Goal: Obtain resource: Obtain resource

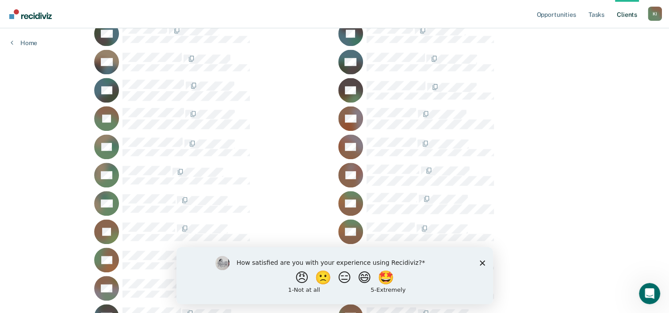
scroll to position [863, 0]
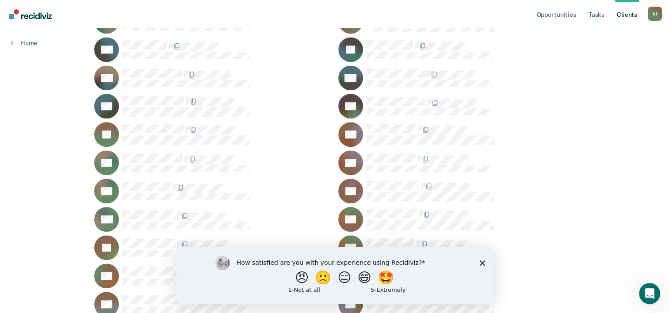
click at [482, 262] on polygon "Close survey" at bounding box center [481, 262] width 5 height 5
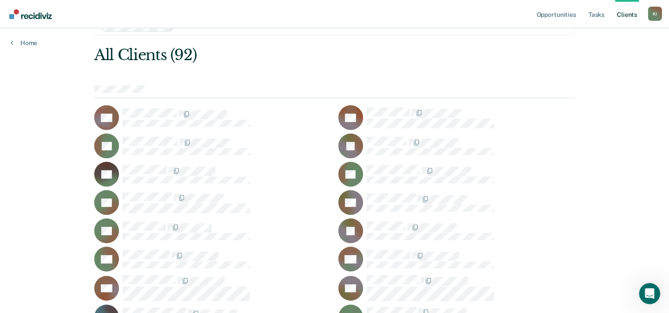
scroll to position [0, 0]
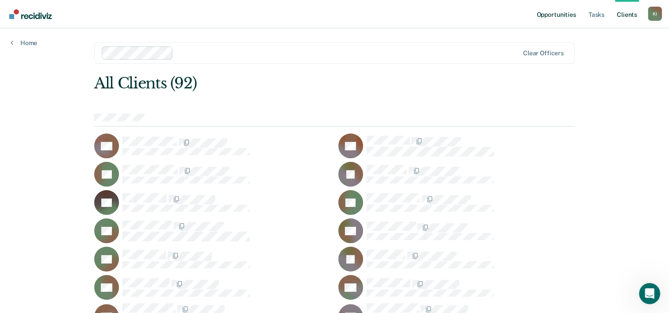
click at [555, 14] on link "Opportunities" at bounding box center [556, 14] width 43 height 28
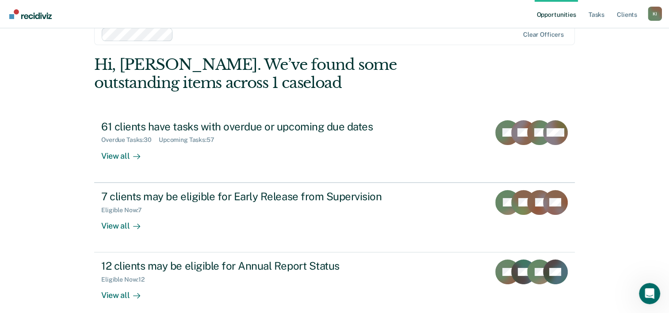
scroll to position [18, 0]
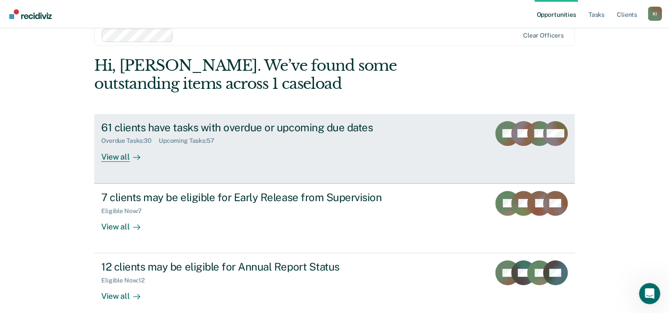
click at [208, 129] on div "61 clients have tasks with overdue or upcoming due dates" at bounding box center [256, 127] width 310 height 13
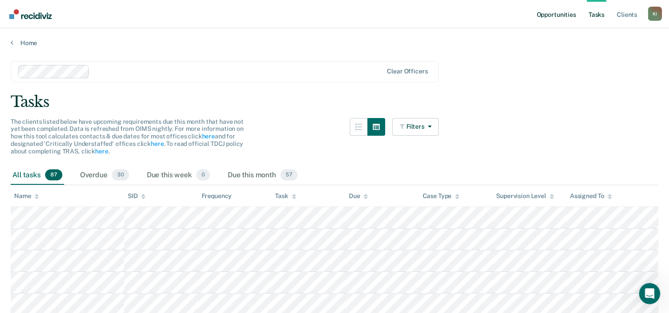
click at [557, 11] on link "Opportunities" at bounding box center [556, 14] width 43 height 28
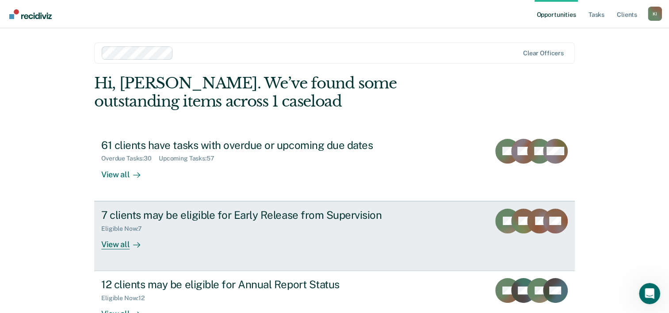
click at [256, 213] on div "7 clients may be eligible for Early Release from Supervision" at bounding box center [256, 215] width 310 height 13
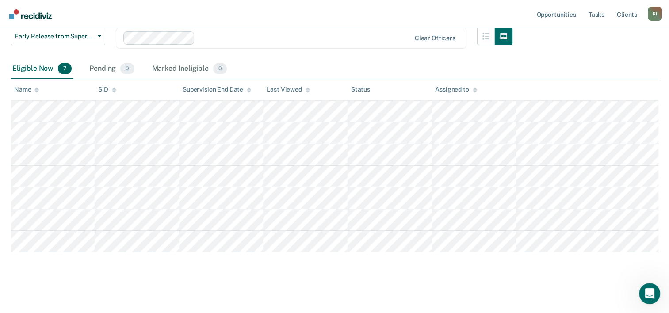
scroll to position [125, 0]
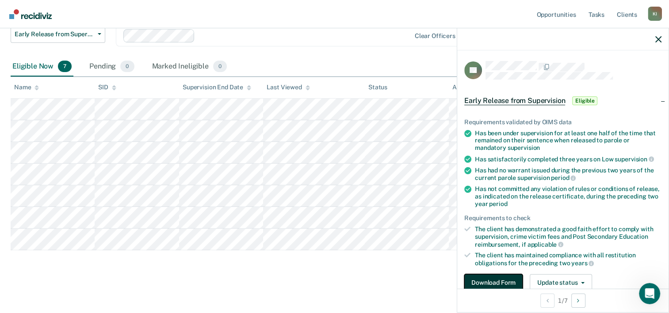
click at [486, 279] on button "Download Form" at bounding box center [493, 283] width 58 height 18
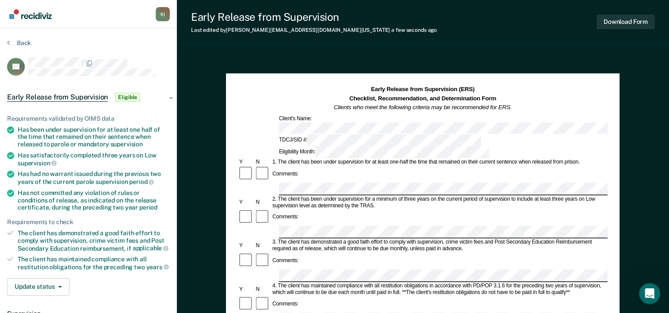
click at [138, 39] on div "Back" at bounding box center [88, 48] width 163 height 19
click at [617, 21] on button "Download Form" at bounding box center [626, 22] width 58 height 15
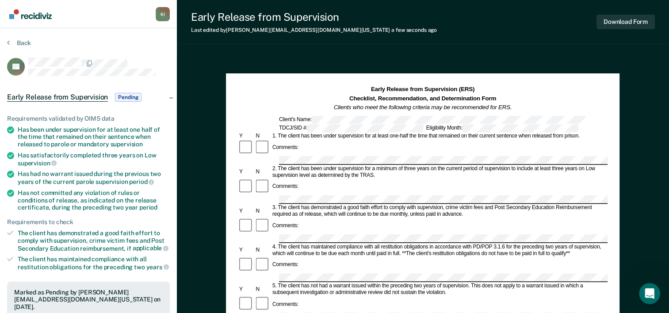
click at [155, 50] on div "Back" at bounding box center [88, 48] width 163 height 19
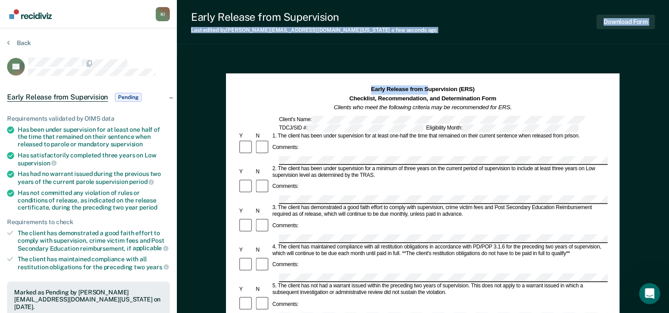
drag, startPoint x: 453, startPoint y: 2, endPoint x: 429, endPoint y: 82, distance: 84.1
click at [429, 82] on div "Early Release from Supervision Last edited by [PERSON_NAME][EMAIL_ADDRESS][DOMA…" at bounding box center [423, 307] width 492 height 615
click at [39, 17] on img "Main navigation" at bounding box center [31, 14] width 42 height 10
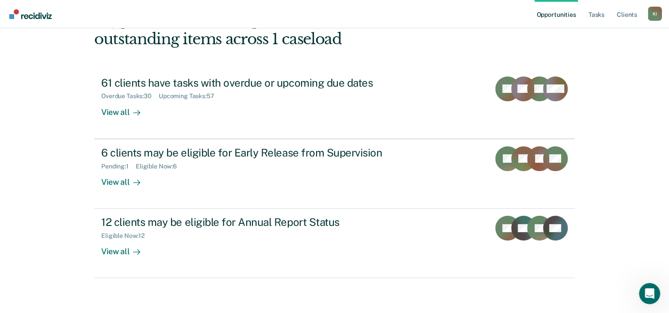
scroll to position [39, 0]
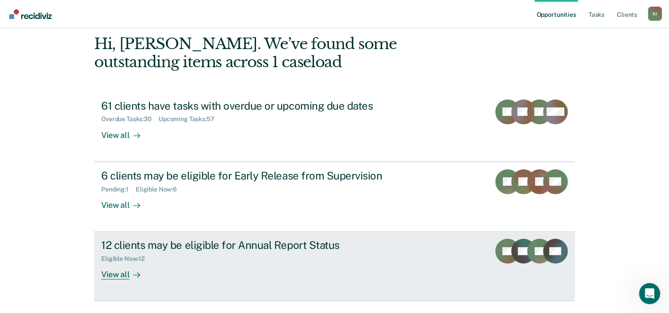
click at [186, 243] on div "12 clients may be eligible for Annual Report Status" at bounding box center [256, 245] width 310 height 13
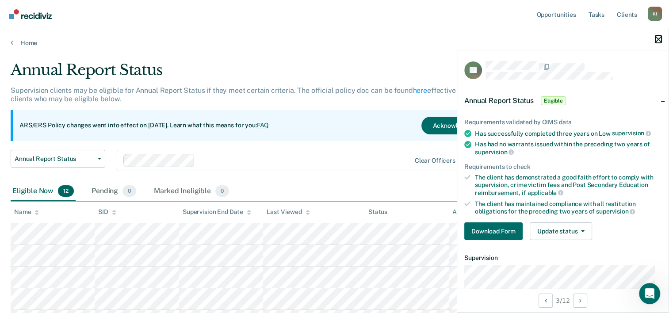
click at [658, 39] on icon "button" at bounding box center [658, 39] width 6 height 6
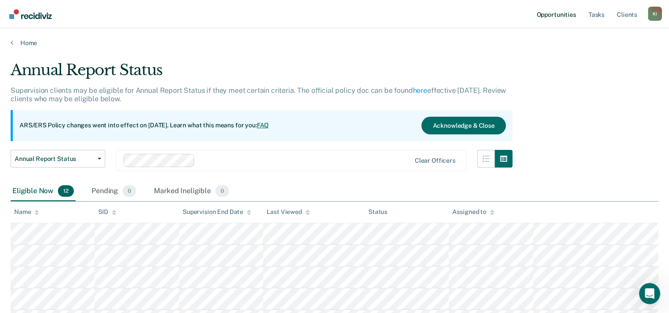
click at [554, 15] on link "Opportunities" at bounding box center [556, 14] width 43 height 28
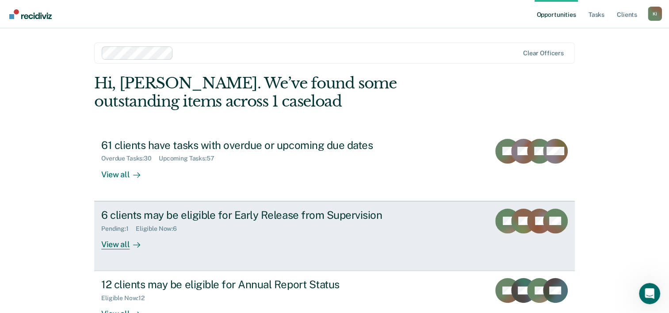
click at [154, 215] on div "6 clients may be eligible for Early Release from Supervision" at bounding box center [256, 215] width 310 height 13
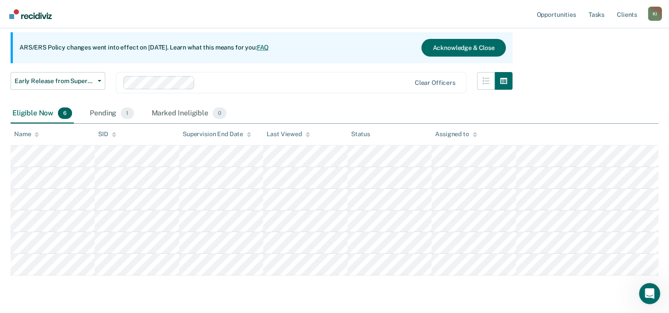
scroll to position [103, 0]
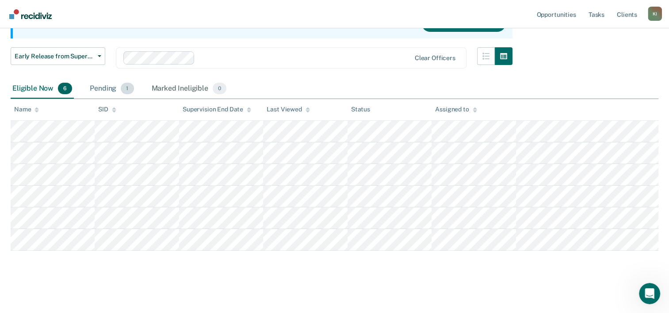
click at [123, 90] on span "1" at bounding box center [127, 88] width 13 height 11
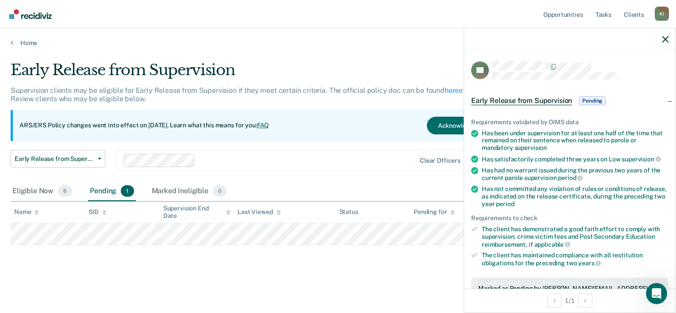
drag, startPoint x: 383, startPoint y: 244, endPoint x: 276, endPoint y: 290, distance: 116.9
click at [276, 290] on main "Early Release from Supervision Supervision clients may be eligible for Early Re…" at bounding box center [338, 179] width 676 height 264
click at [593, 100] on span "Pending" at bounding box center [592, 100] width 27 height 9
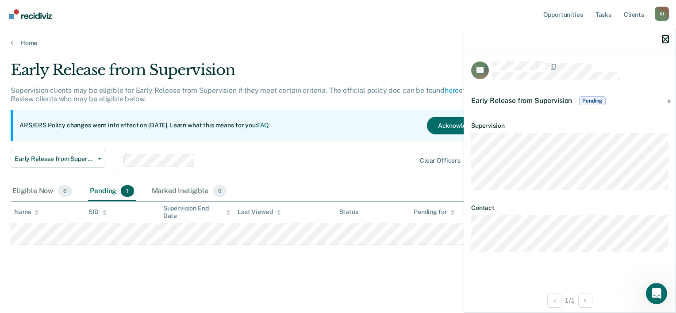
click at [665, 37] on icon "button" at bounding box center [665, 39] width 6 height 6
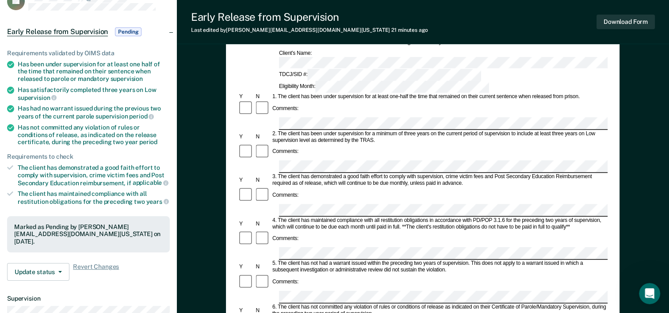
scroll to position [67, 0]
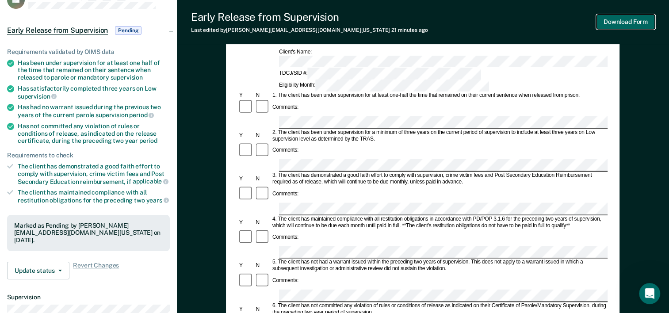
click at [617, 21] on button "Download Form" at bounding box center [626, 22] width 58 height 15
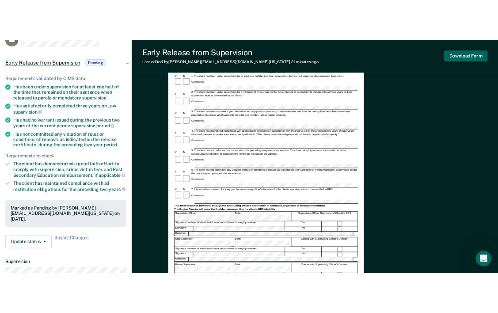
scroll to position [0, 0]
